Goal: Task Accomplishment & Management: Manage account settings

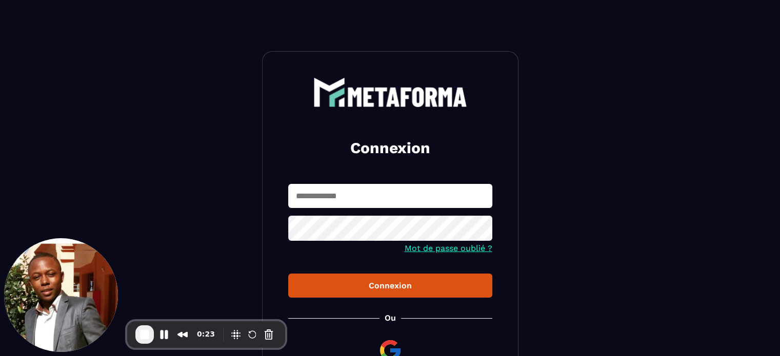
type input "**********"
click at [361, 293] on button "Connexion" at bounding box center [390, 286] width 204 height 24
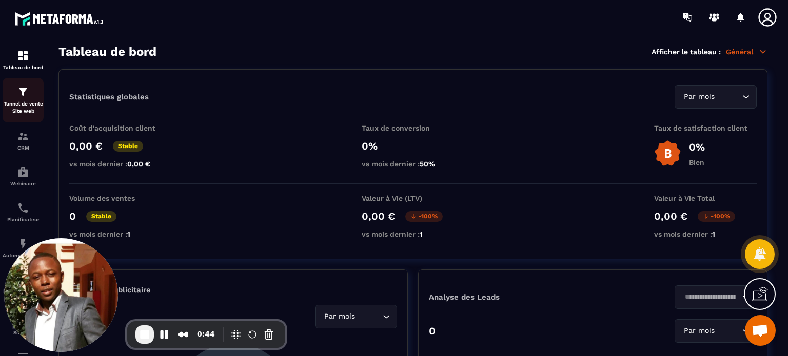
click at [15, 108] on p "Tunnel de vente Site web" at bounding box center [23, 108] width 41 height 14
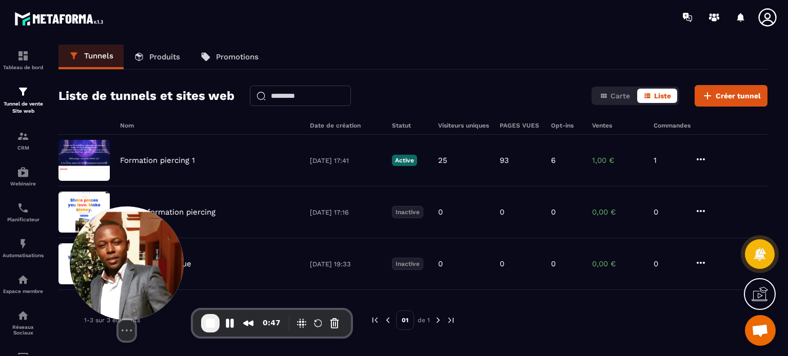
drag, startPoint x: 47, startPoint y: 260, endPoint x: 159, endPoint y: 246, distance: 112.2
click at [159, 246] on img at bounding box center [127, 264] width 114 height 114
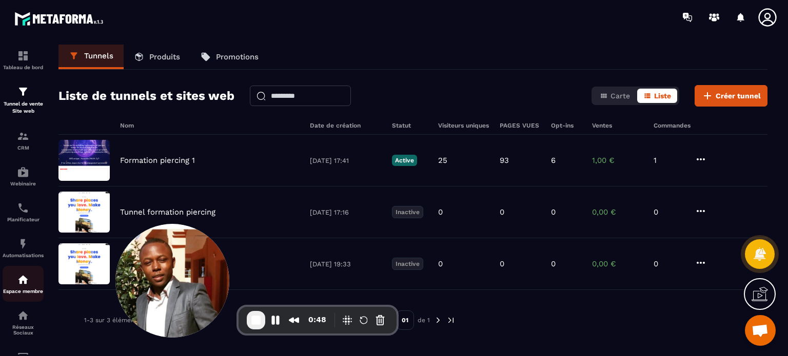
click at [12, 286] on div "Espace membre" at bounding box center [23, 284] width 41 height 21
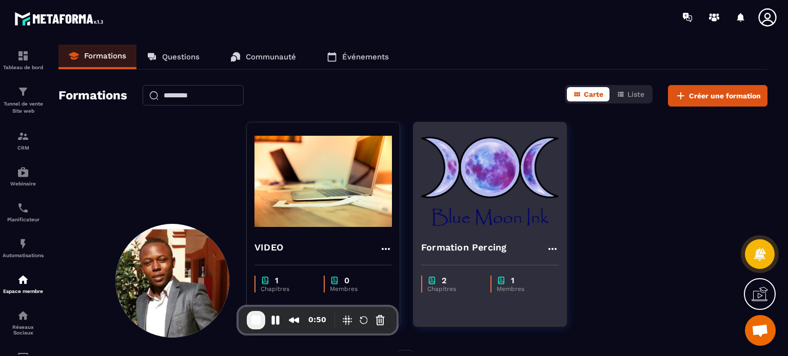
click at [464, 247] on h4 "Formation Percing" at bounding box center [463, 248] width 85 height 14
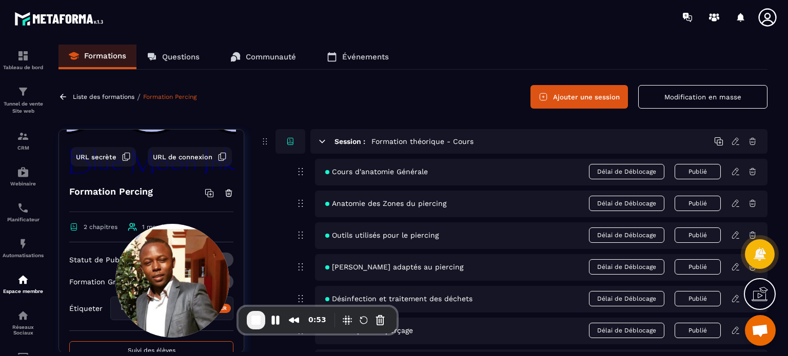
scroll to position [84, 0]
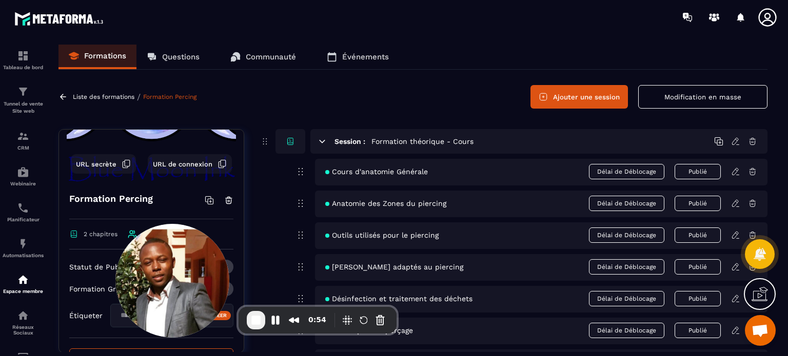
click at [99, 167] on span "URL secrète" at bounding box center [96, 165] width 41 height 8
click at [274, 320] on button "Pause Recording" at bounding box center [275, 320] width 16 height 16
click at [90, 161] on span "URL secrète" at bounding box center [96, 165] width 41 height 8
click at [380, 321] on button "Cancel Recording" at bounding box center [380, 320] width 16 height 16
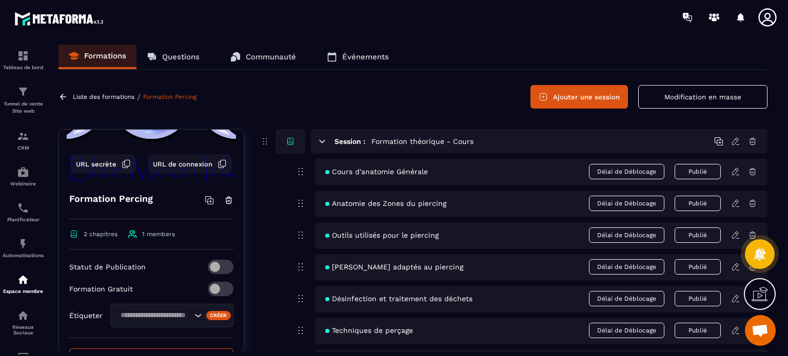
click at [478, 85] on div "Liste des formations / Formation Percing Ajouter une session Modification en ma…" at bounding box center [412, 97] width 709 height 24
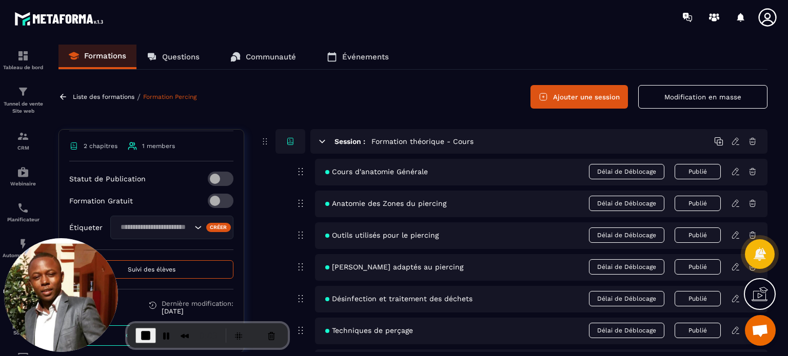
scroll to position [181, 0]
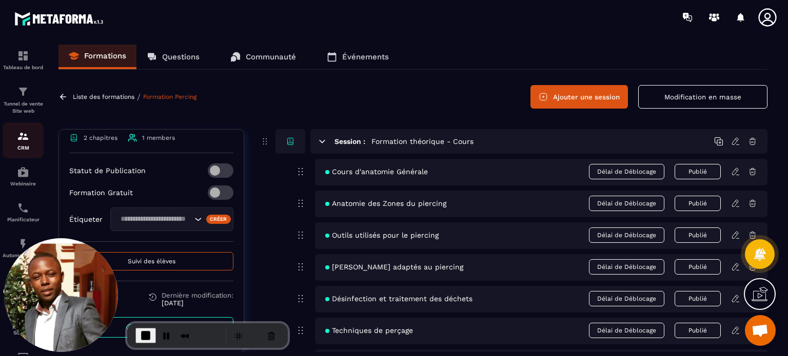
click at [28, 141] on img at bounding box center [23, 136] width 12 height 12
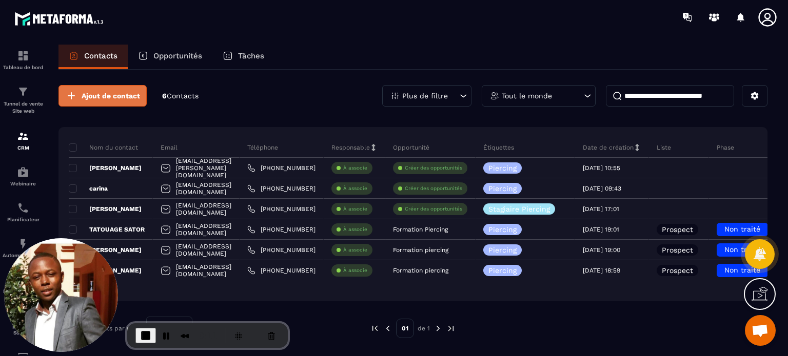
click at [126, 99] on span "Ajout de contact" at bounding box center [111, 96] width 58 height 10
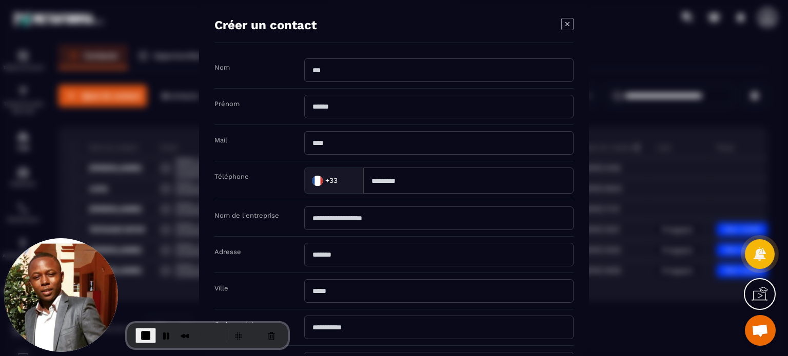
click at [366, 144] on input "Modal window" at bounding box center [438, 143] width 269 height 24
click at [124, 147] on div "Modal window" at bounding box center [394, 178] width 788 height 356
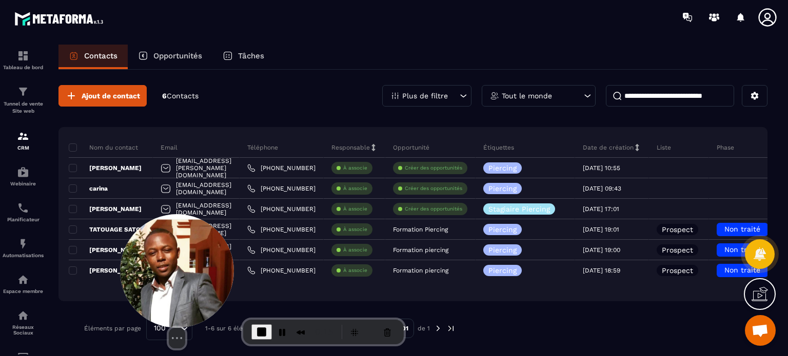
drag, startPoint x: 42, startPoint y: 281, endPoint x: 179, endPoint y: 281, distance: 136.4
click at [179, 281] on img at bounding box center [177, 271] width 114 height 114
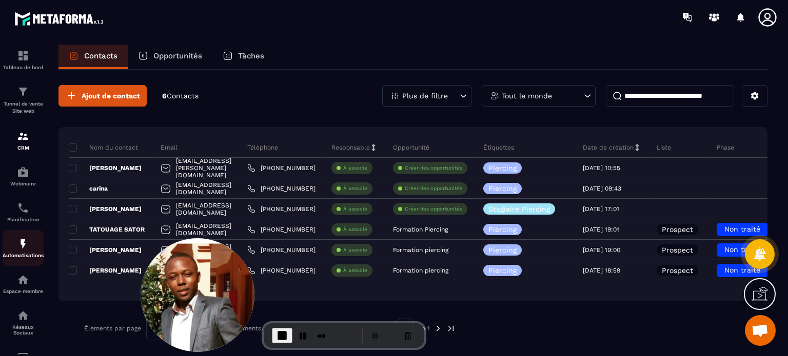
click at [25, 250] on img at bounding box center [23, 244] width 12 height 12
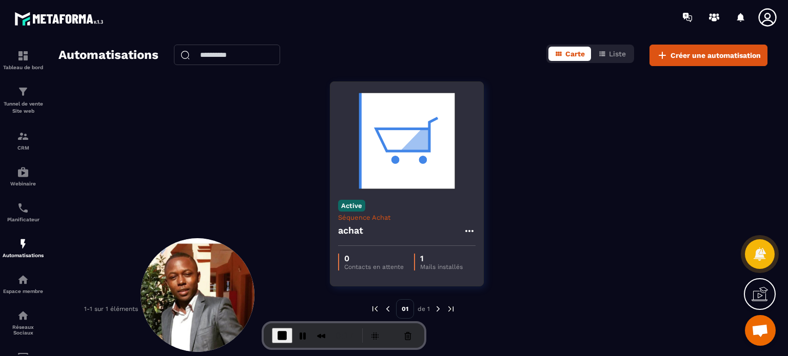
click at [382, 205] on div "Active Séquence Achat achat" at bounding box center [406, 219] width 153 height 54
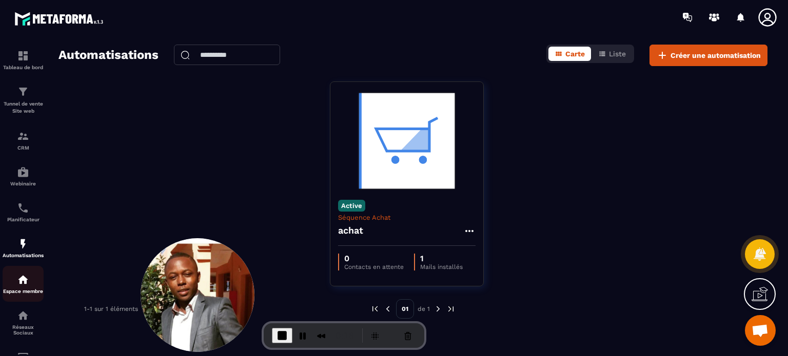
click at [25, 294] on p "Espace membre" at bounding box center [23, 292] width 41 height 6
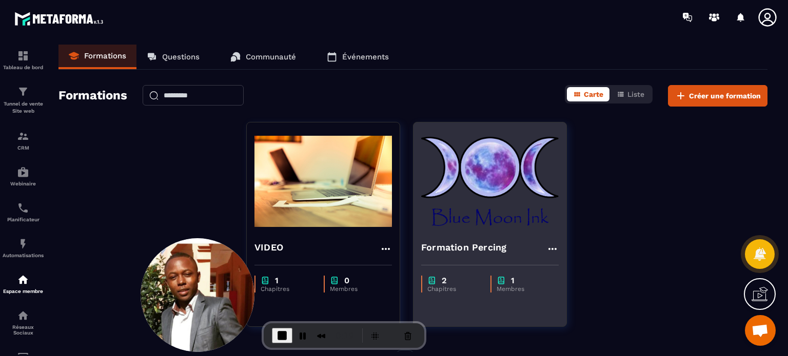
click at [483, 212] on img at bounding box center [489, 181] width 137 height 103
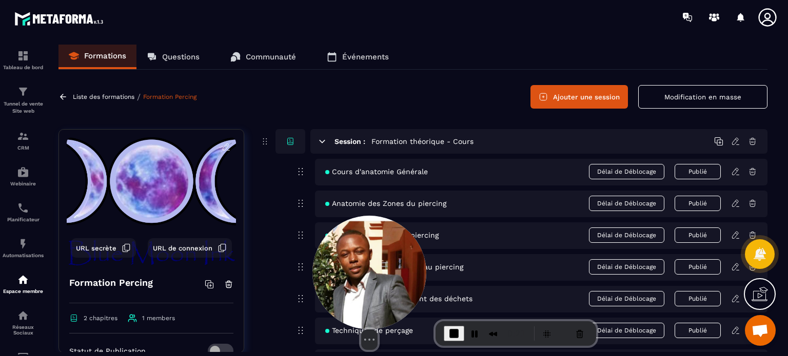
drag, startPoint x: 185, startPoint y: 276, endPoint x: 359, endPoint y: 275, distance: 173.4
click at [359, 275] on img at bounding box center [369, 273] width 114 height 114
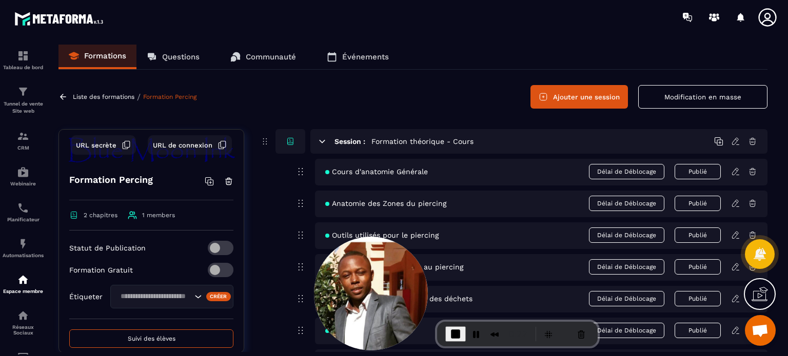
scroll to position [115, 0]
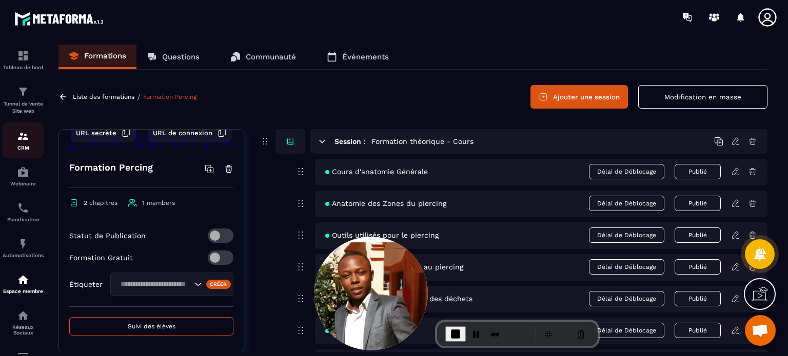
click at [15, 143] on div "CRM" at bounding box center [23, 140] width 41 height 21
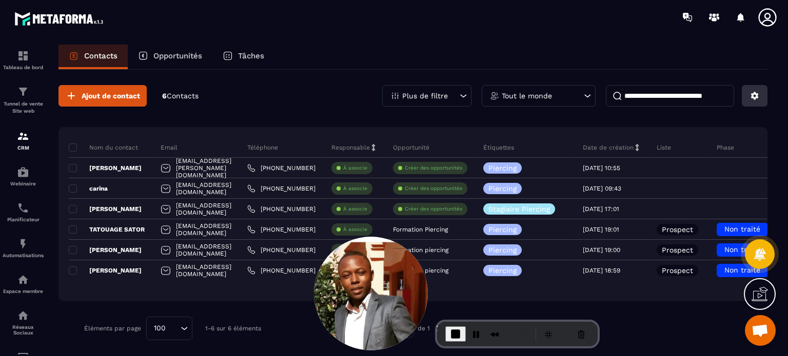
click at [759, 100] on icon at bounding box center [754, 95] width 9 height 9
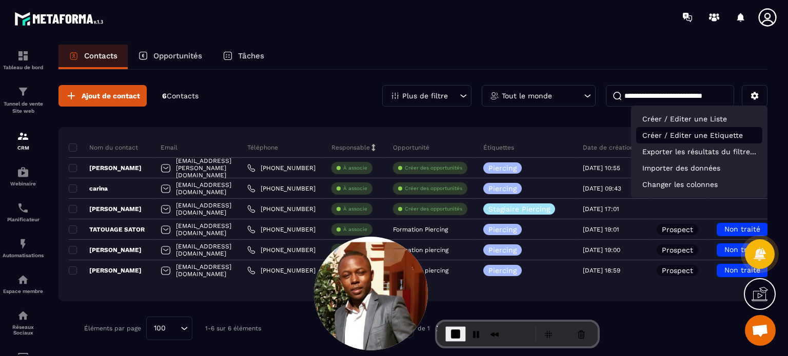
click at [703, 136] on p "Créer / Editer une Etiquette" at bounding box center [699, 135] width 126 height 16
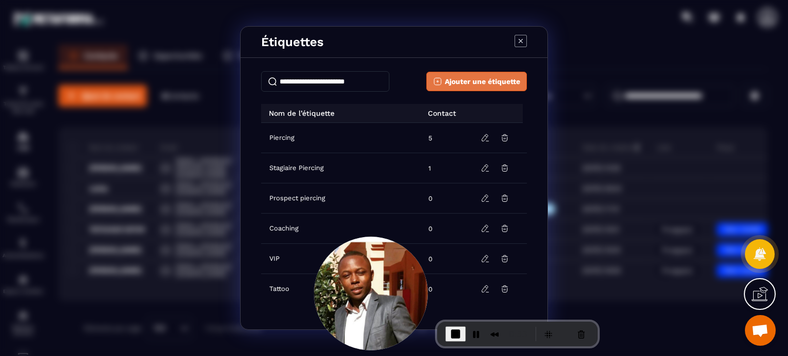
click at [453, 79] on span "Ajouter une étiquette" at bounding box center [482, 81] width 75 height 10
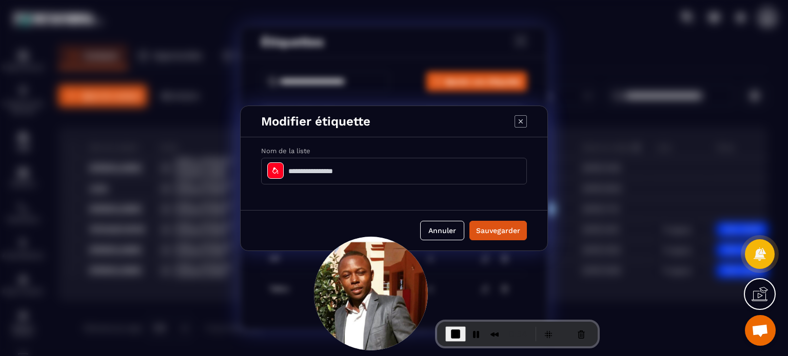
click at [302, 169] on input "Modal window" at bounding box center [394, 171] width 266 height 27
type input "**********"
click at [497, 237] on button "Sauvegarder" at bounding box center [497, 230] width 57 height 19
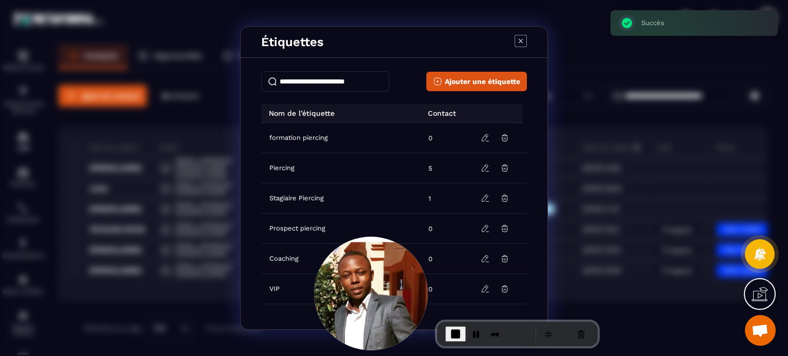
click at [58, 227] on div "Étiquettes Ajouter une étiquette Nom de l’étiquette Contact formation piercing …" at bounding box center [394, 178] width 788 height 356
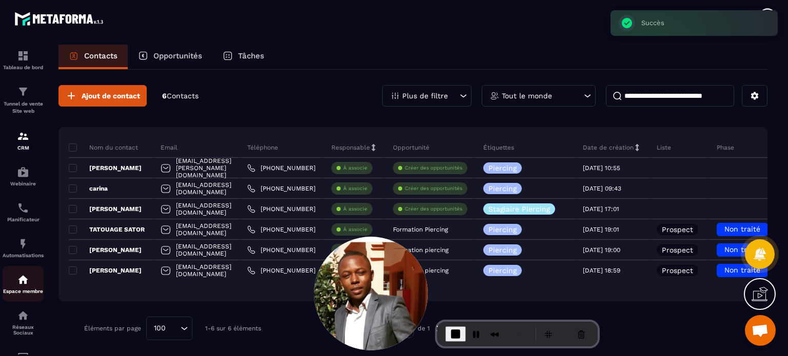
click at [16, 294] on p "Espace membre" at bounding box center [23, 292] width 41 height 6
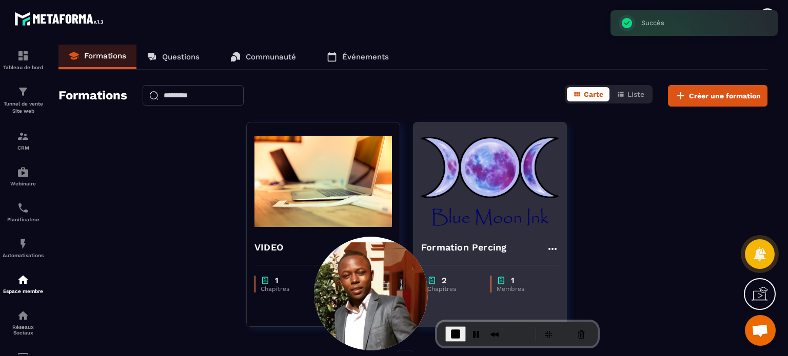
click at [512, 227] on img at bounding box center [489, 181] width 137 height 103
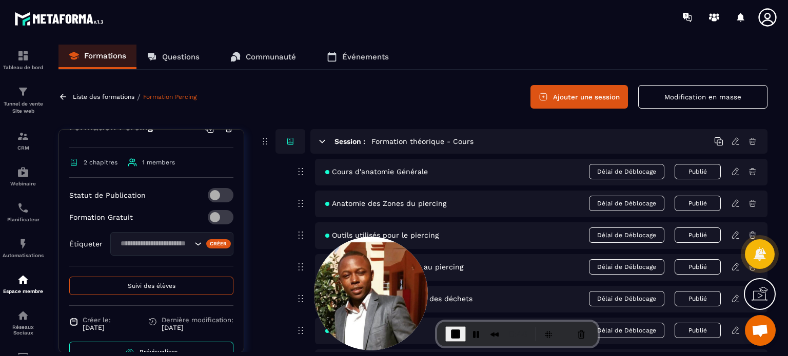
scroll to position [165, 0]
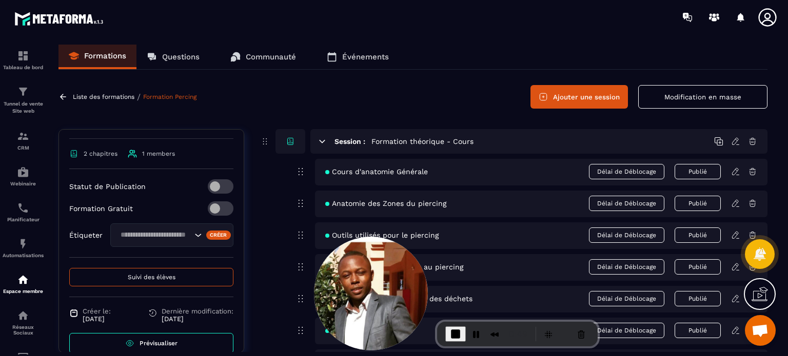
click at [150, 236] on input "Search for option" at bounding box center [154, 235] width 75 height 11
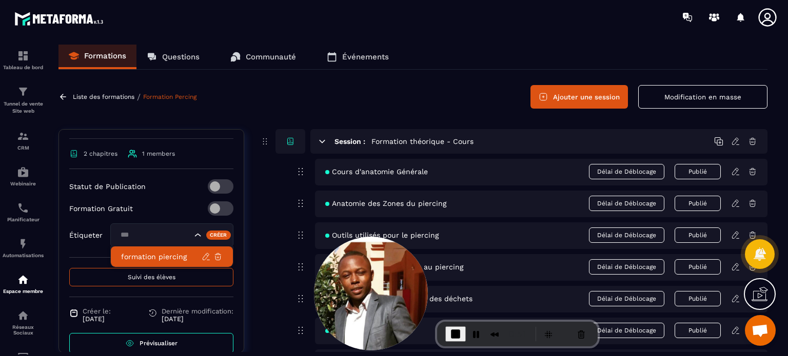
click at [149, 256] on p "formation piercing" at bounding box center [161, 257] width 81 height 10
type input "***"
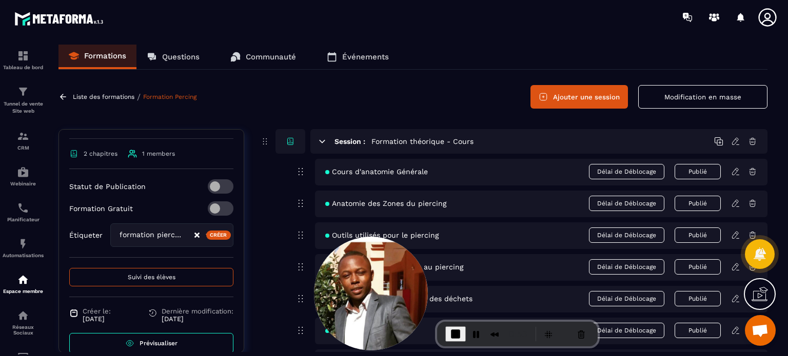
click at [260, 229] on div "Session : Formation théorique - Cours Cours d'anatomie Générale Délai de Débloc…" at bounding box center [514, 268] width 508 height 278
click at [16, 152] on link "CRM" at bounding box center [23, 141] width 41 height 36
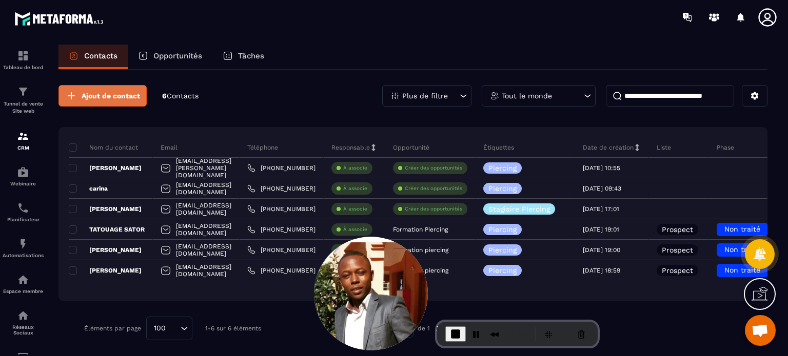
click at [109, 102] on button "Ajout de contact" at bounding box center [102, 96] width 88 height 22
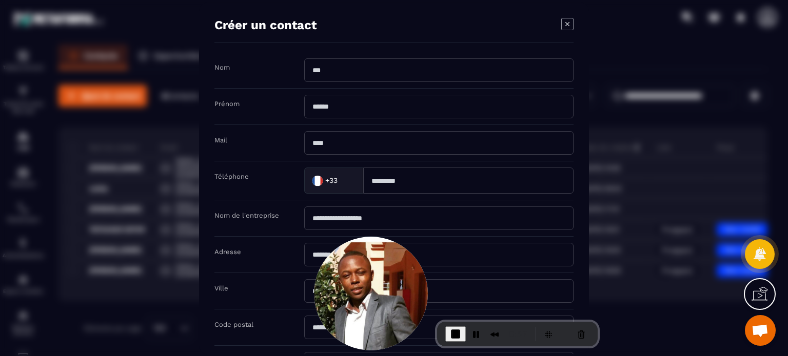
click at [367, 147] on input "Modal window" at bounding box center [438, 143] width 269 height 24
click at [323, 65] on input "Modal window" at bounding box center [438, 70] width 269 height 24
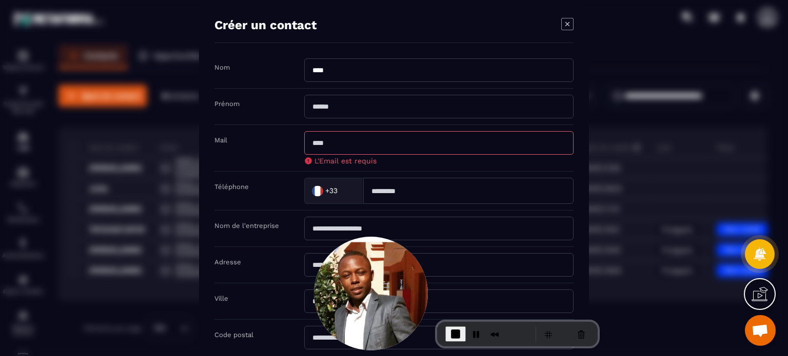
type input "****"
click at [324, 96] on input "Modal window" at bounding box center [438, 107] width 269 height 24
type input "****"
click at [325, 144] on input "Modal window" at bounding box center [438, 143] width 269 height 24
click at [386, 142] on input "**********" at bounding box center [438, 143] width 269 height 24
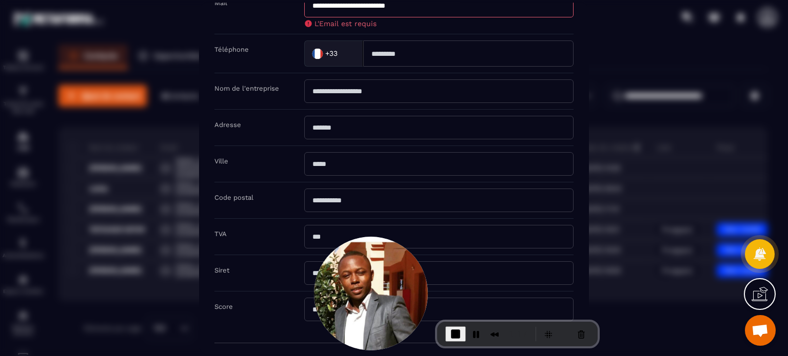
scroll to position [173, 0]
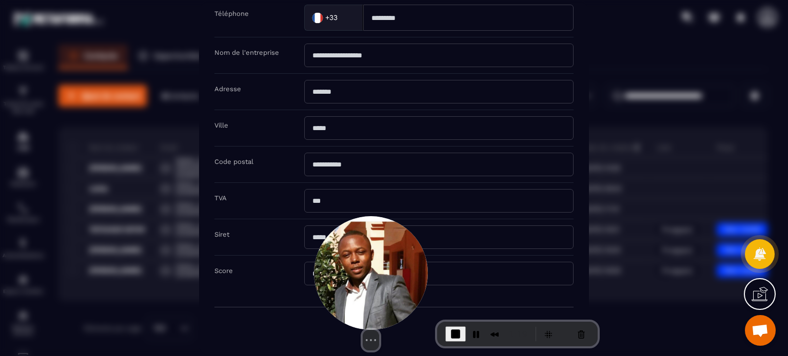
type input "**********"
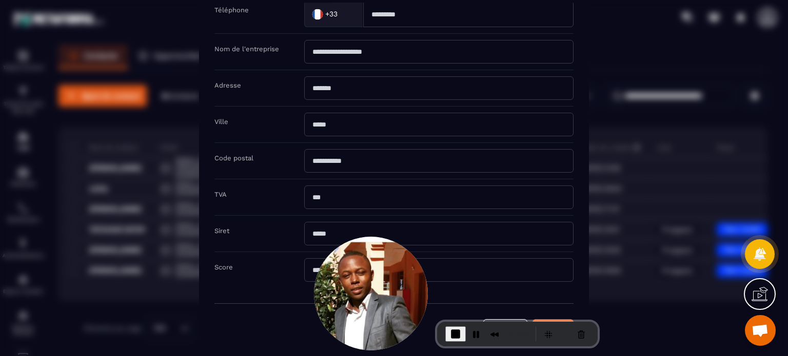
scroll to position [163, 0]
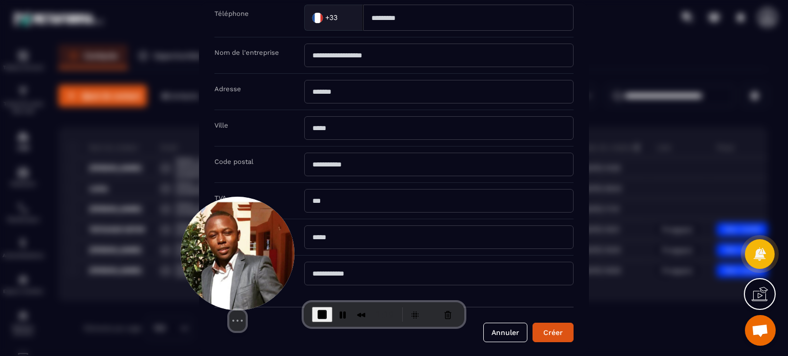
drag, startPoint x: 365, startPoint y: 290, endPoint x: 232, endPoint y: 270, distance: 134.3
click at [232, 270] on img at bounding box center [238, 254] width 114 height 114
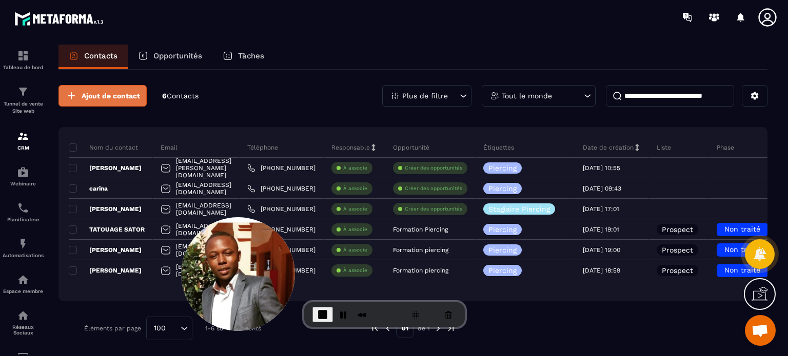
click at [135, 95] on span "Ajout de contact" at bounding box center [111, 96] width 58 height 10
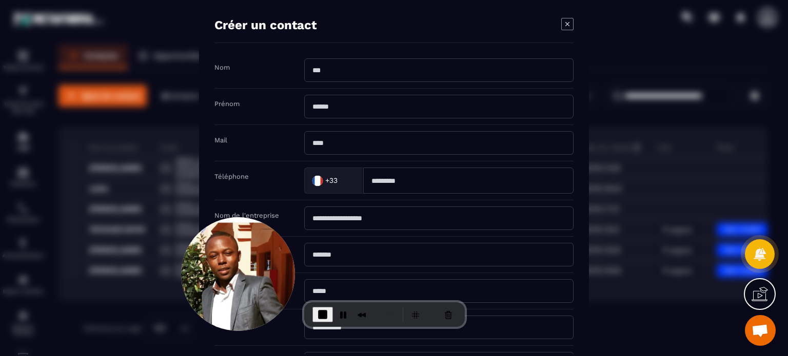
click at [314, 136] on input "Modal window" at bounding box center [438, 143] width 269 height 24
click at [386, 139] on input "**********" at bounding box center [438, 143] width 269 height 24
type input "**********"
click at [389, 163] on div "Téléphone +33 Loading..." at bounding box center [393, 181] width 359 height 39
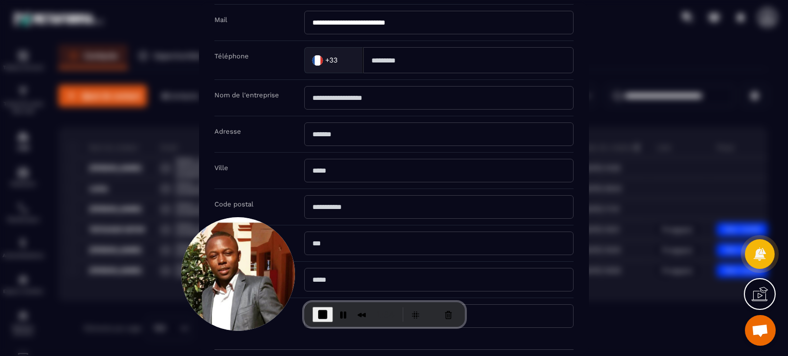
scroll to position [154, 0]
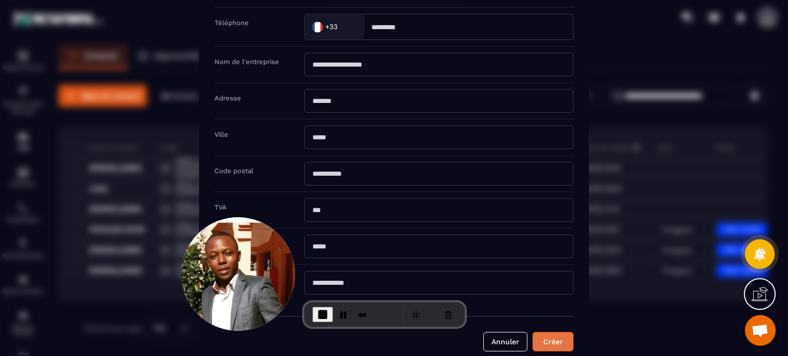
click at [570, 338] on button "Créer" at bounding box center [552, 341] width 41 height 19
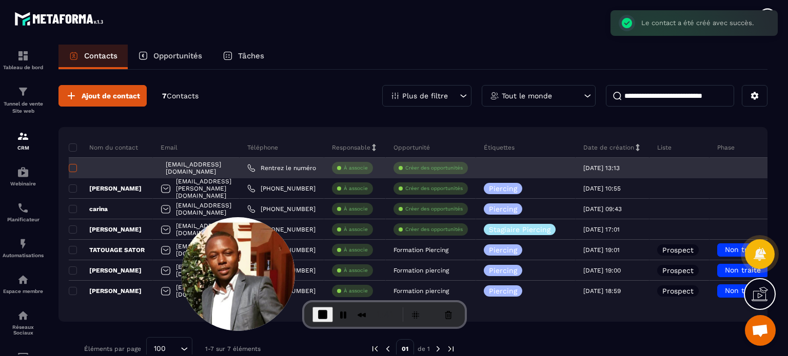
click at [75, 170] on span at bounding box center [73, 168] width 8 height 8
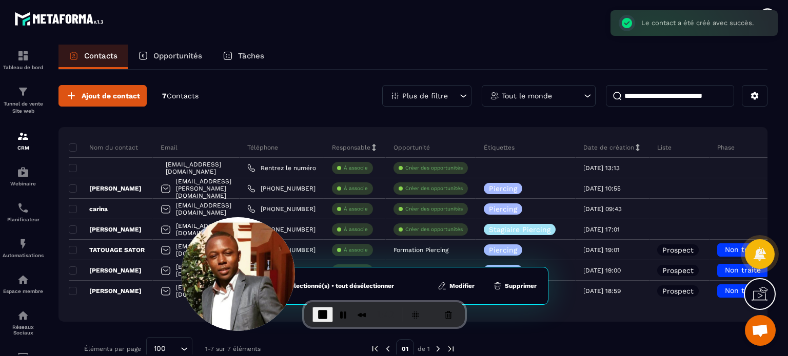
click at [464, 284] on button "Modifier" at bounding box center [455, 286] width 43 height 10
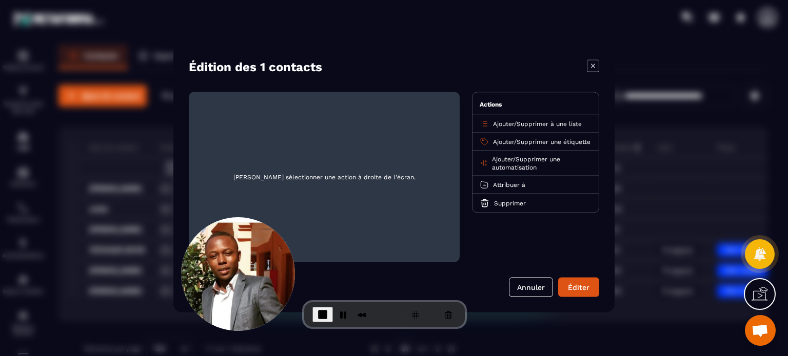
click at [503, 140] on span "Ajouter" at bounding box center [503, 141] width 21 height 7
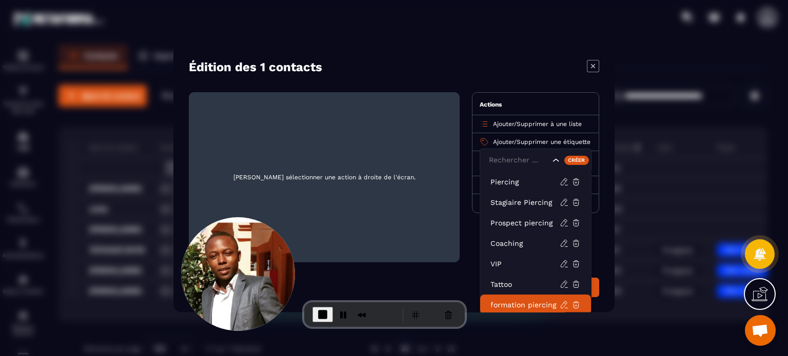
click at [535, 301] on p "formation piercing" at bounding box center [524, 305] width 69 height 10
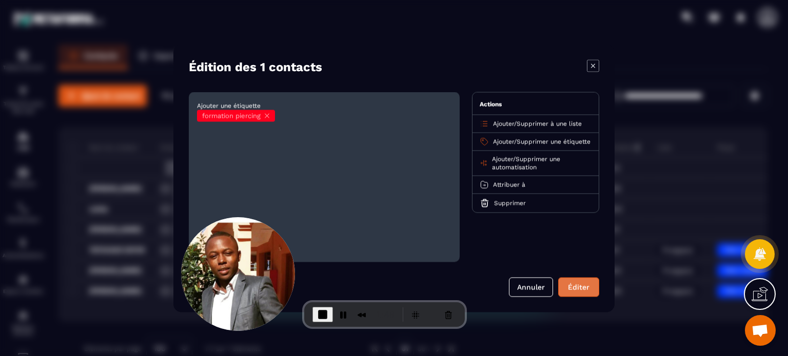
click at [580, 283] on button "Éditer" at bounding box center [578, 287] width 41 height 19
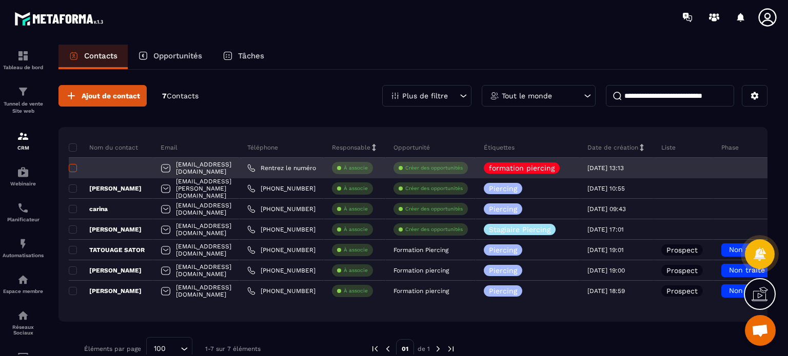
click at [72, 171] on span at bounding box center [73, 168] width 8 height 8
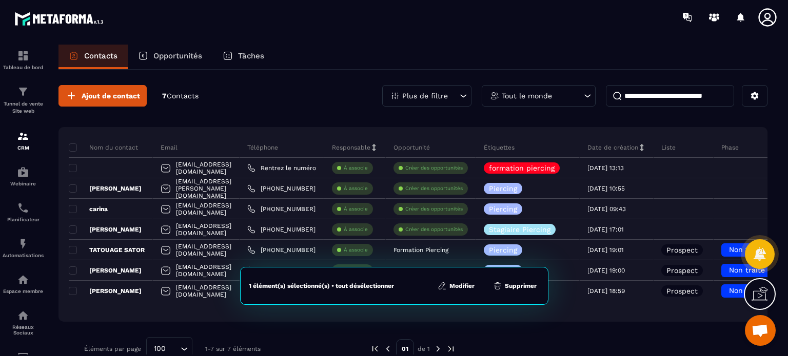
click at [506, 289] on button "Supprimer" at bounding box center [515, 286] width 50 height 10
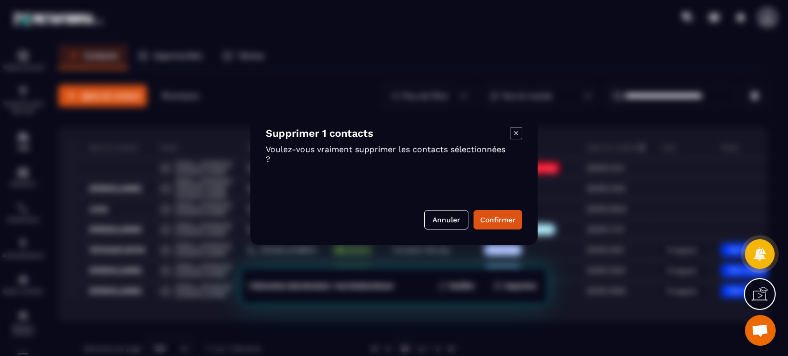
click at [521, 133] on icon "Modal window" at bounding box center [516, 133] width 12 height 12
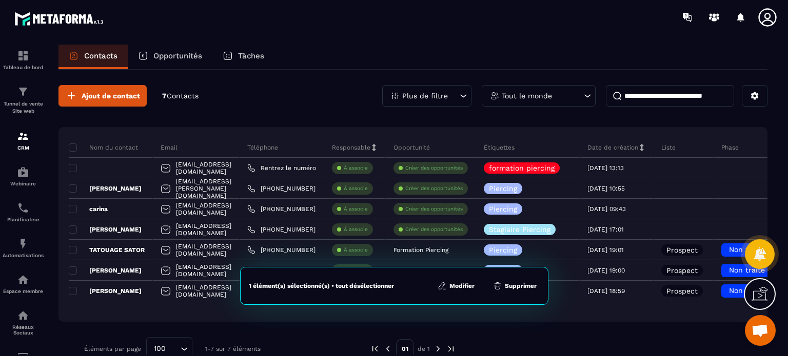
click at [68, 170] on div "Nom du contact Email Téléphone Responsable Opportunité Étiquettes Date de créat…" at bounding box center [412, 224] width 709 height 195
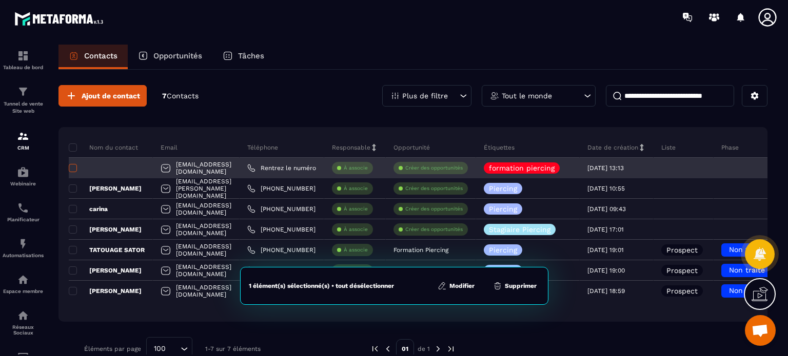
click at [70, 169] on span at bounding box center [73, 168] width 8 height 8
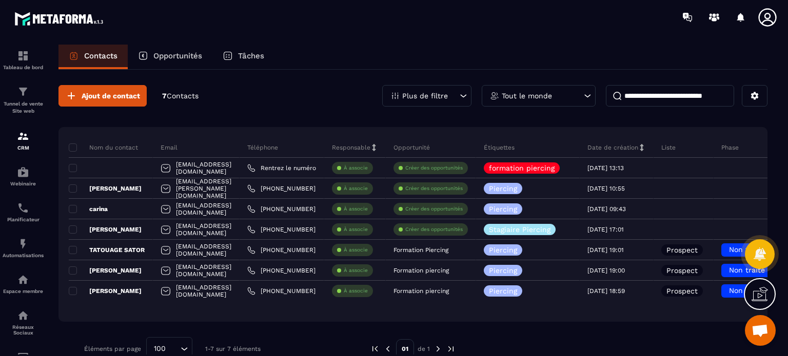
click at [302, 90] on div "Ajout de contact 7 Contacts Plus de filtre Tout le monde" at bounding box center [412, 96] width 709 height 22
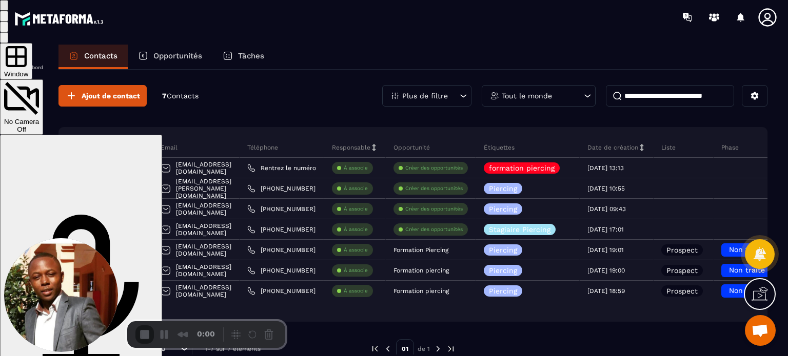
click at [28, 70] on span "Window" at bounding box center [16, 74] width 24 height 8
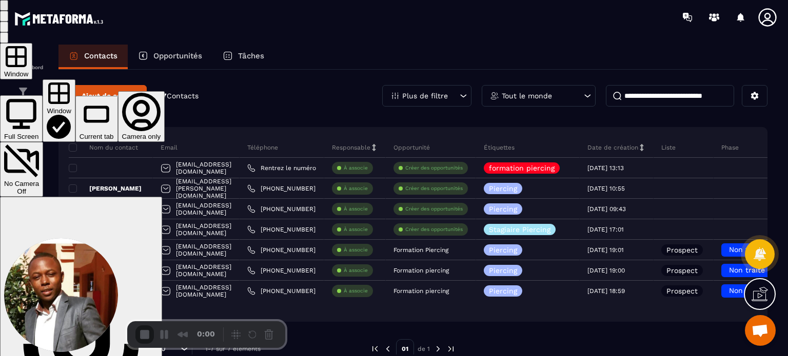
click at [38, 133] on div "Full Screen" at bounding box center [21, 137] width 34 height 8
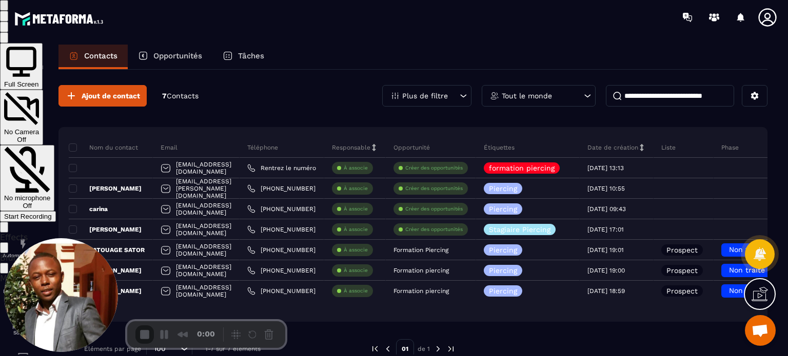
click at [589, 0] on div at bounding box center [394, 0] width 788 height 0
click at [52, 213] on div "Start Recording" at bounding box center [28, 217] width 48 height 8
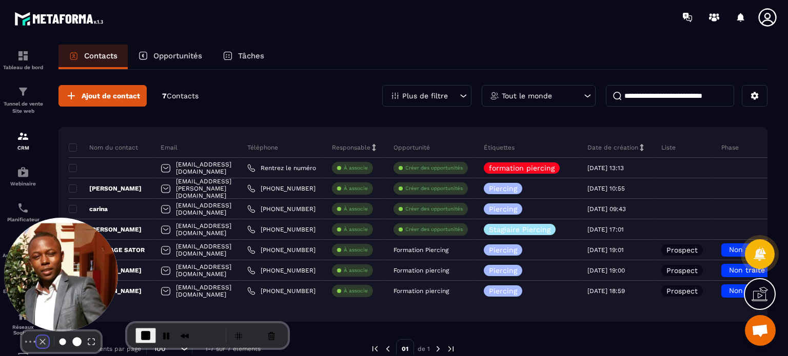
click at [36, 336] on button "Camera off" at bounding box center [42, 342] width 12 height 12
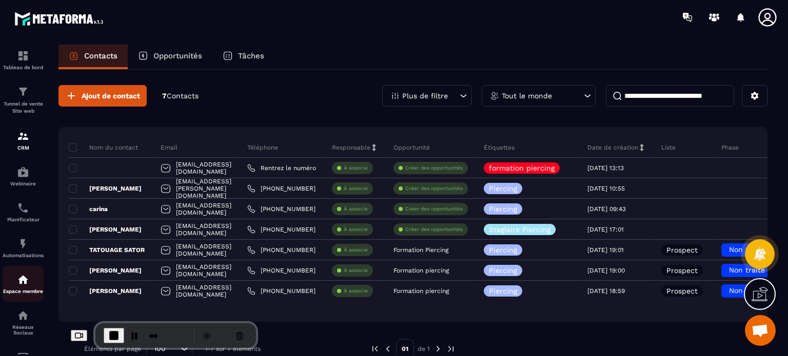
click at [31, 285] on div "Espace membre" at bounding box center [23, 284] width 41 height 21
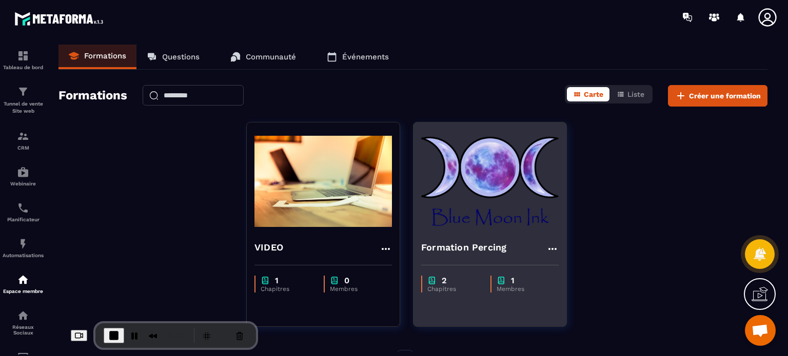
click at [478, 221] on img at bounding box center [489, 181] width 137 height 103
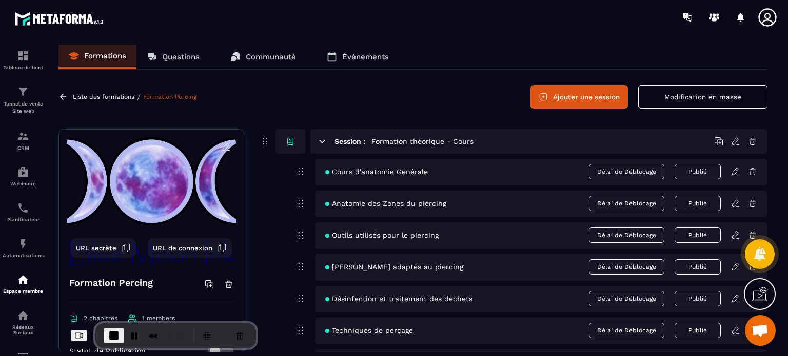
click at [419, 108] on div "Liste des formations / Formation Percing Ajouter une session Modification en ma…" at bounding box center [412, 97] width 709 height 24
click at [739, 170] on icon at bounding box center [735, 171] width 9 height 9
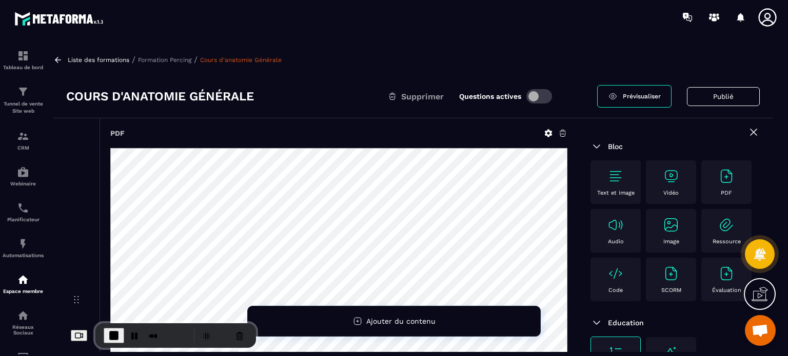
click at [642, 96] on span "Prévisualiser" at bounding box center [642, 96] width 38 height 7
